Goal: Find contact information: Find contact information

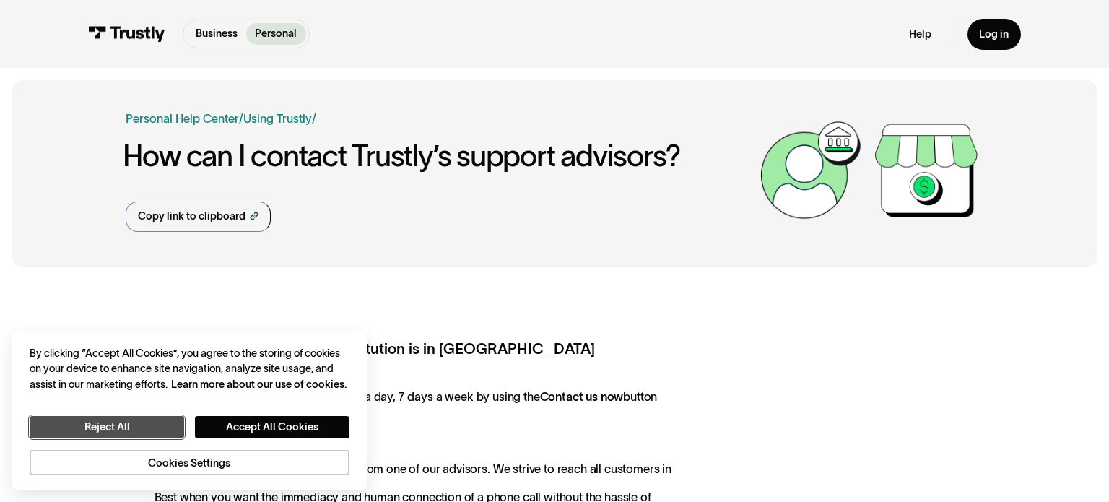
click at [122, 432] on button "Reject All" at bounding box center [107, 427] width 154 height 22
